Goal: Information Seeking & Learning: Learn about a topic

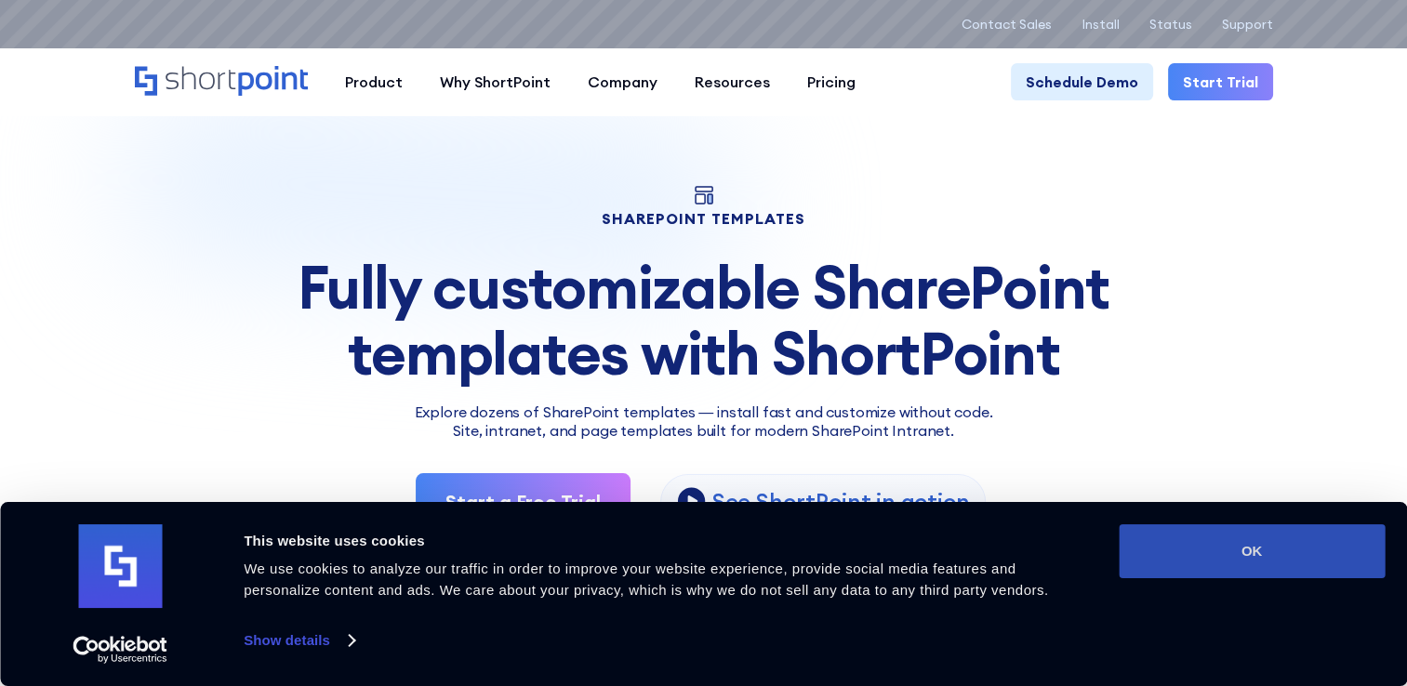
click at [1199, 556] on button "OK" at bounding box center [1252, 551] width 266 height 54
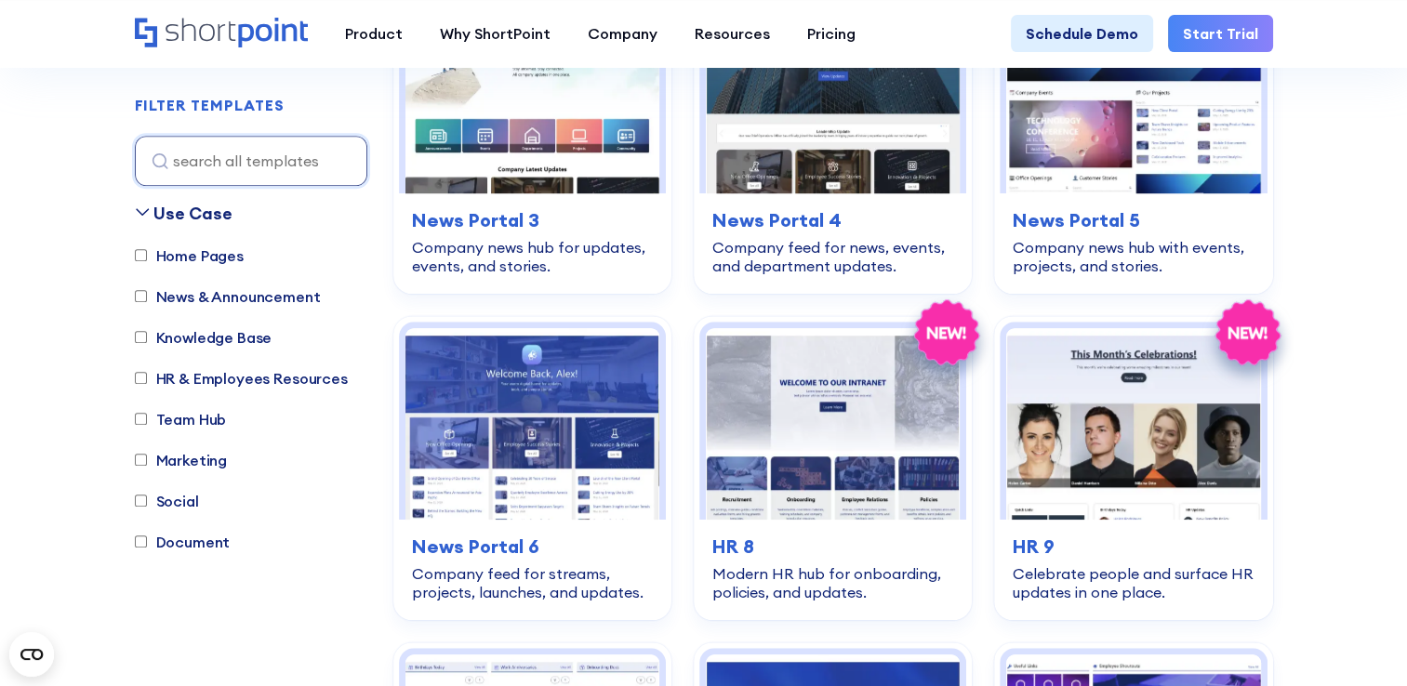
scroll to position [1210, 0]
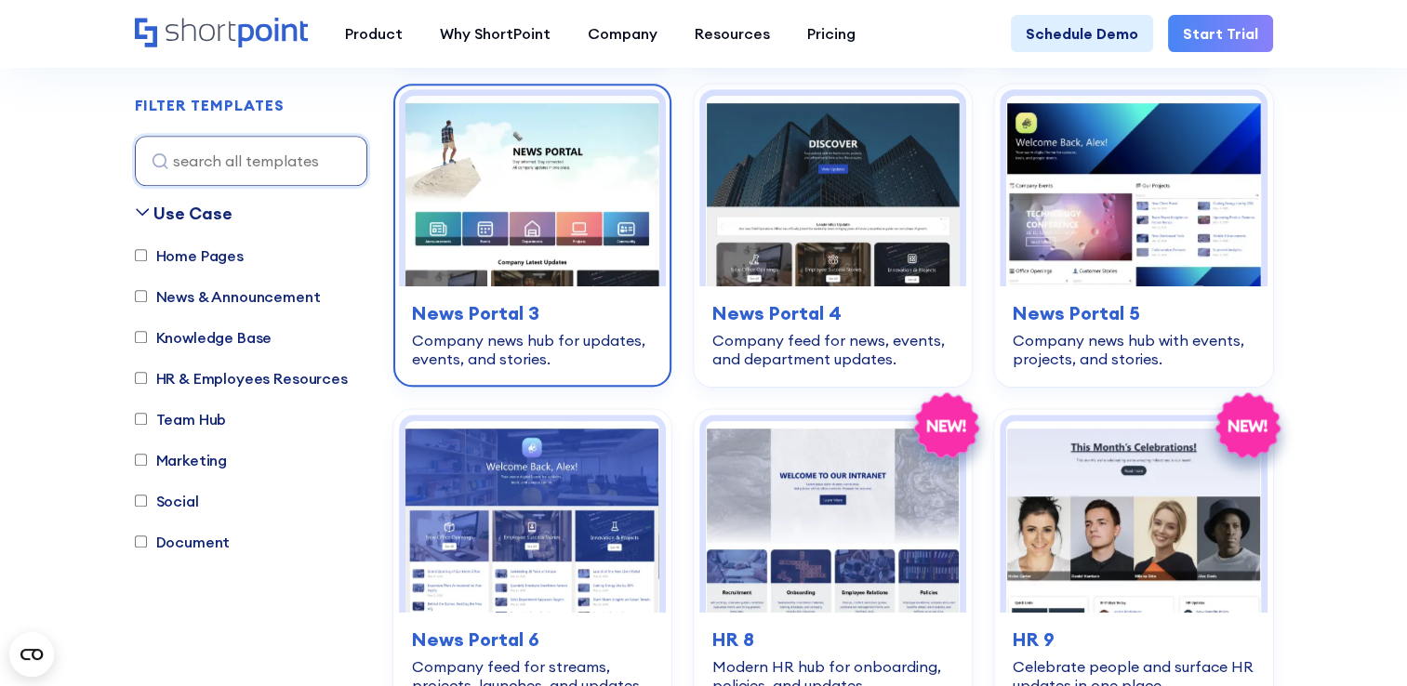
click at [540, 195] on img at bounding box center [532, 191] width 254 height 191
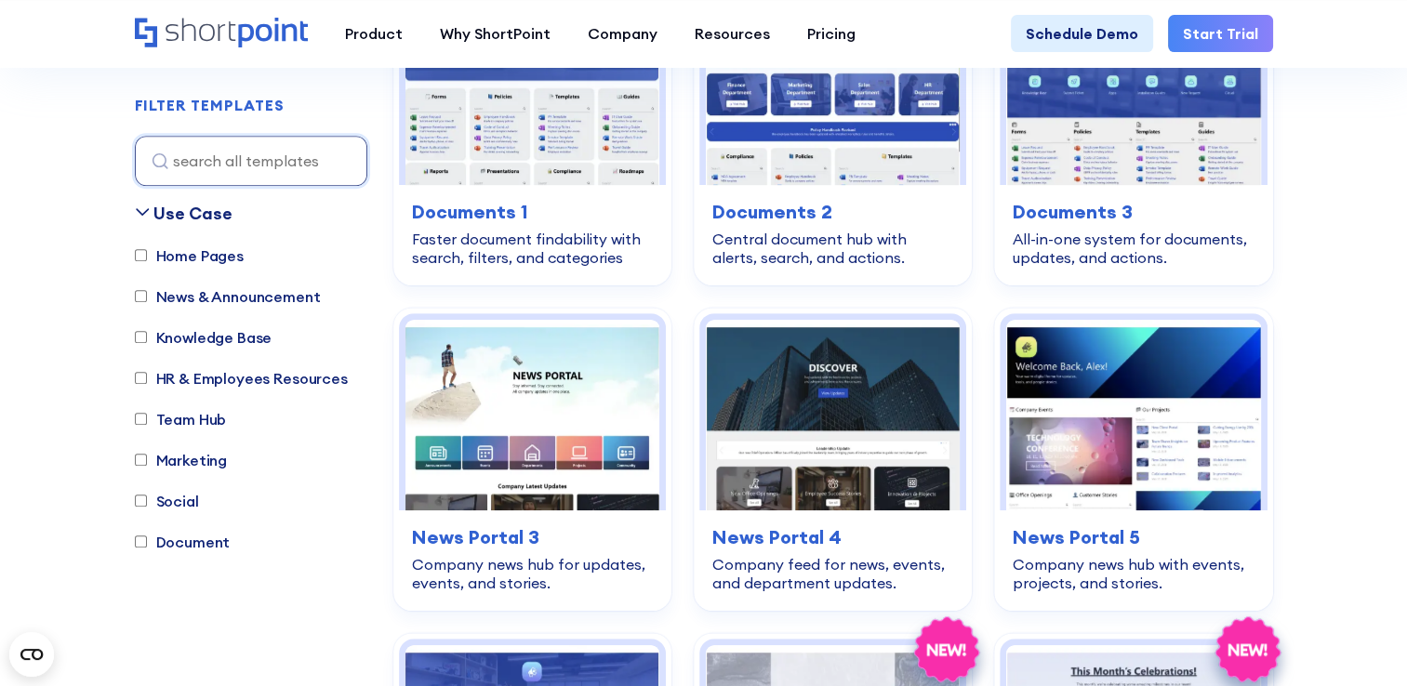
scroll to position [1067, 0]
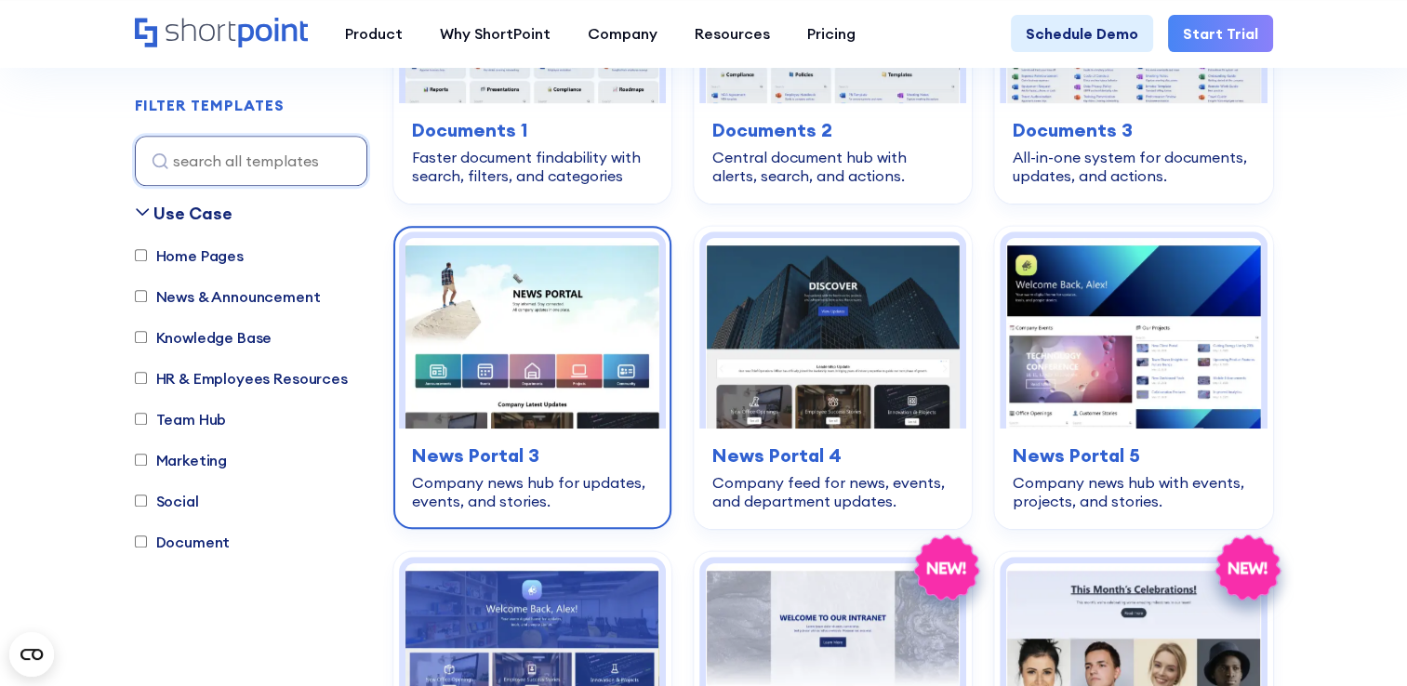
click at [576, 303] on img at bounding box center [532, 333] width 254 height 191
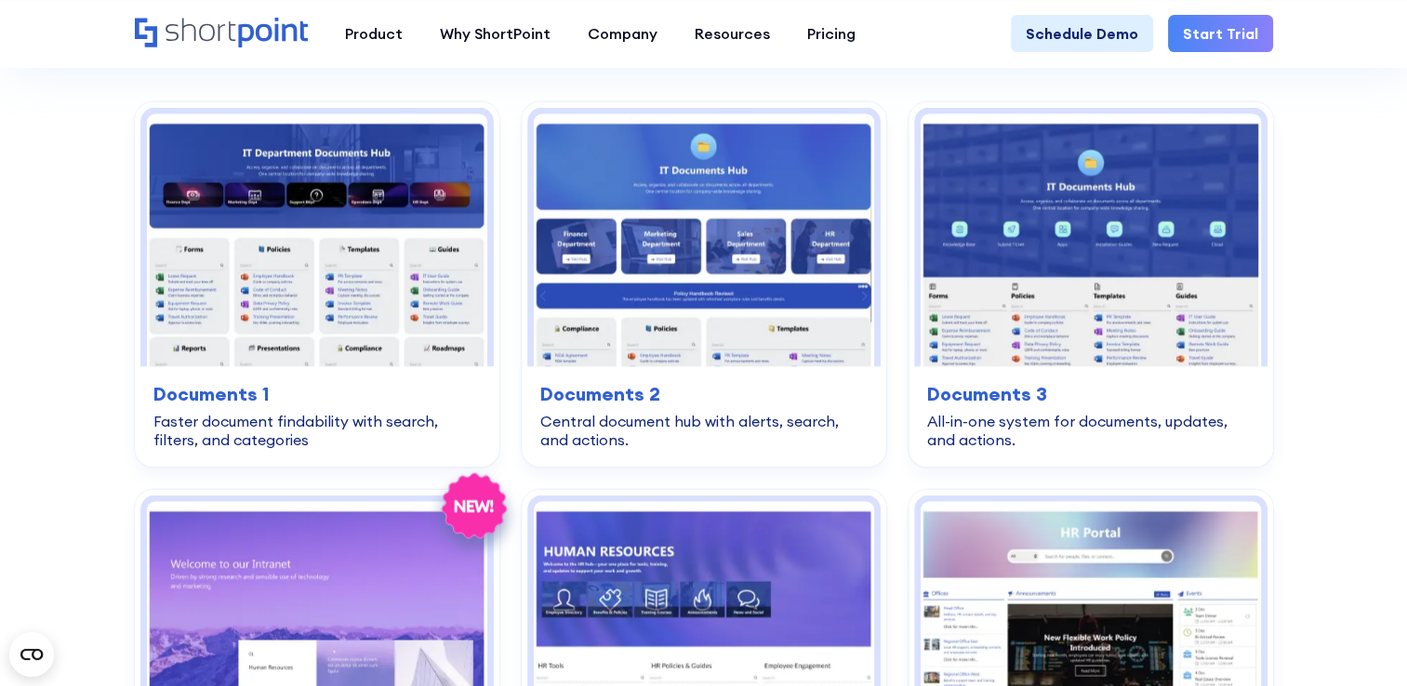
scroll to position [3998, 0]
